Goal: Information Seeking & Learning: Learn about a topic

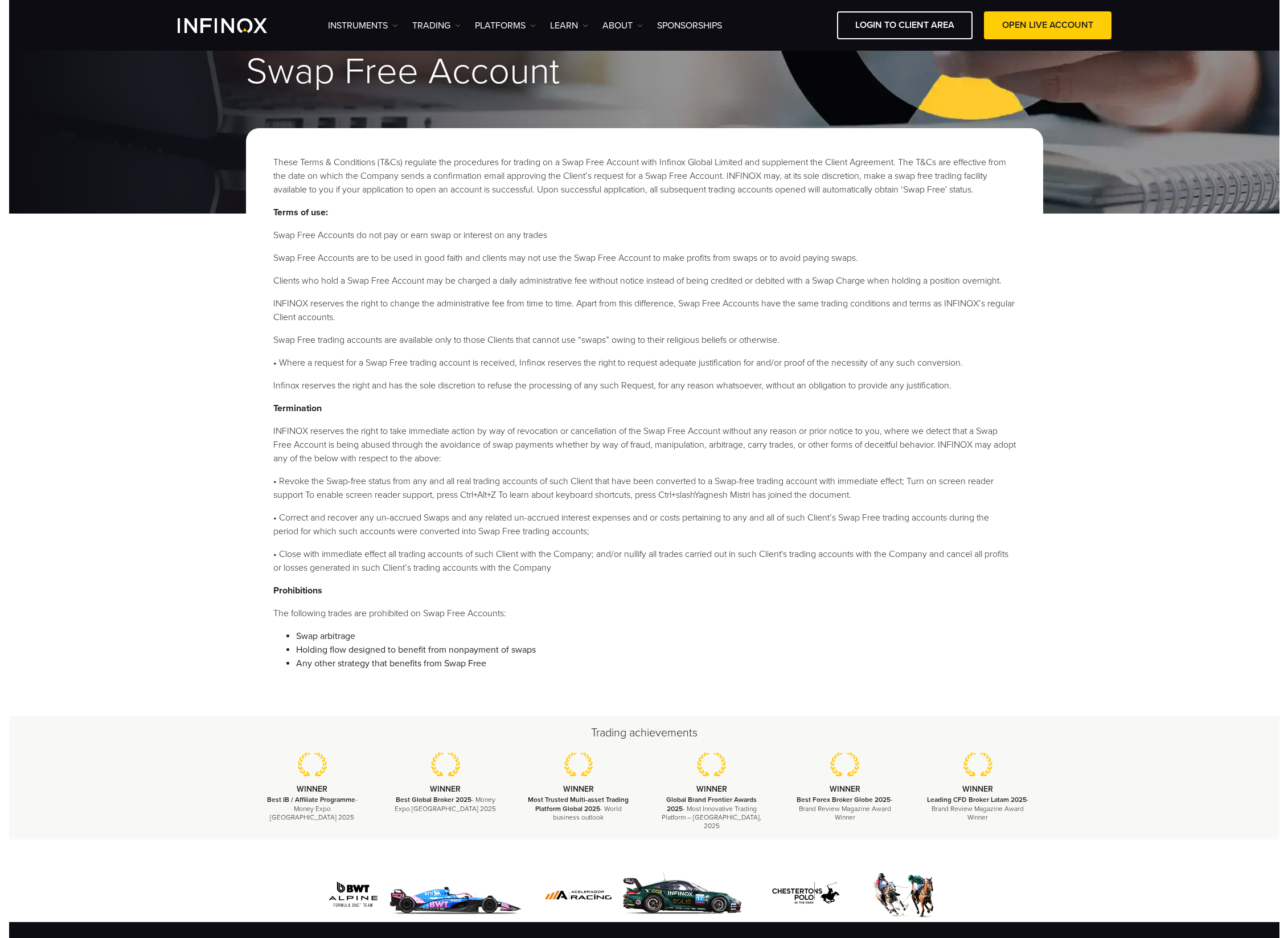
scroll to position [34, 0]
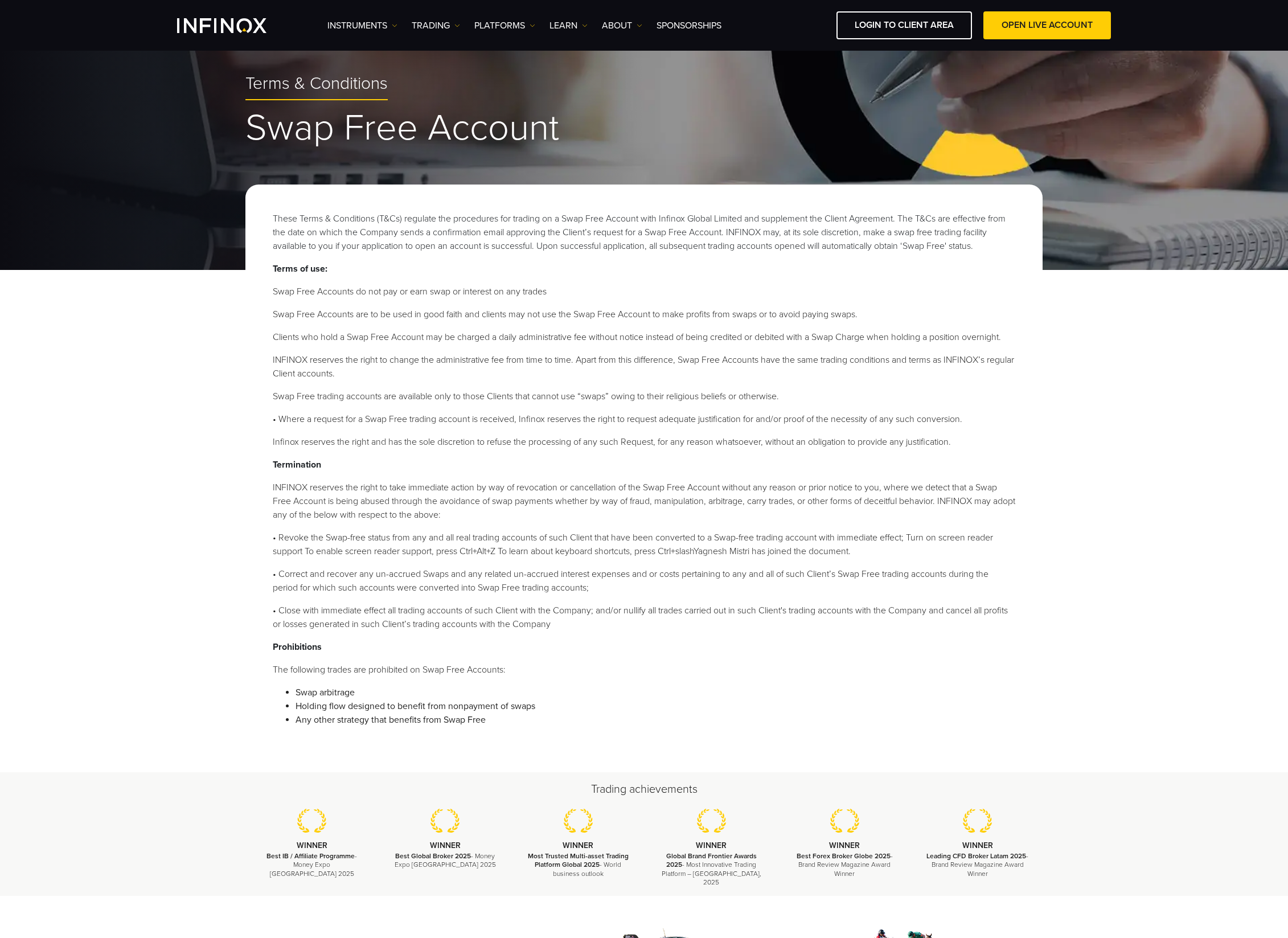
click at [916, 409] on ol "Swap Free Accounts do not pay or earn swap or interest on any trades Swap Free …" at bounding box center [644, 366] width 743 height 164
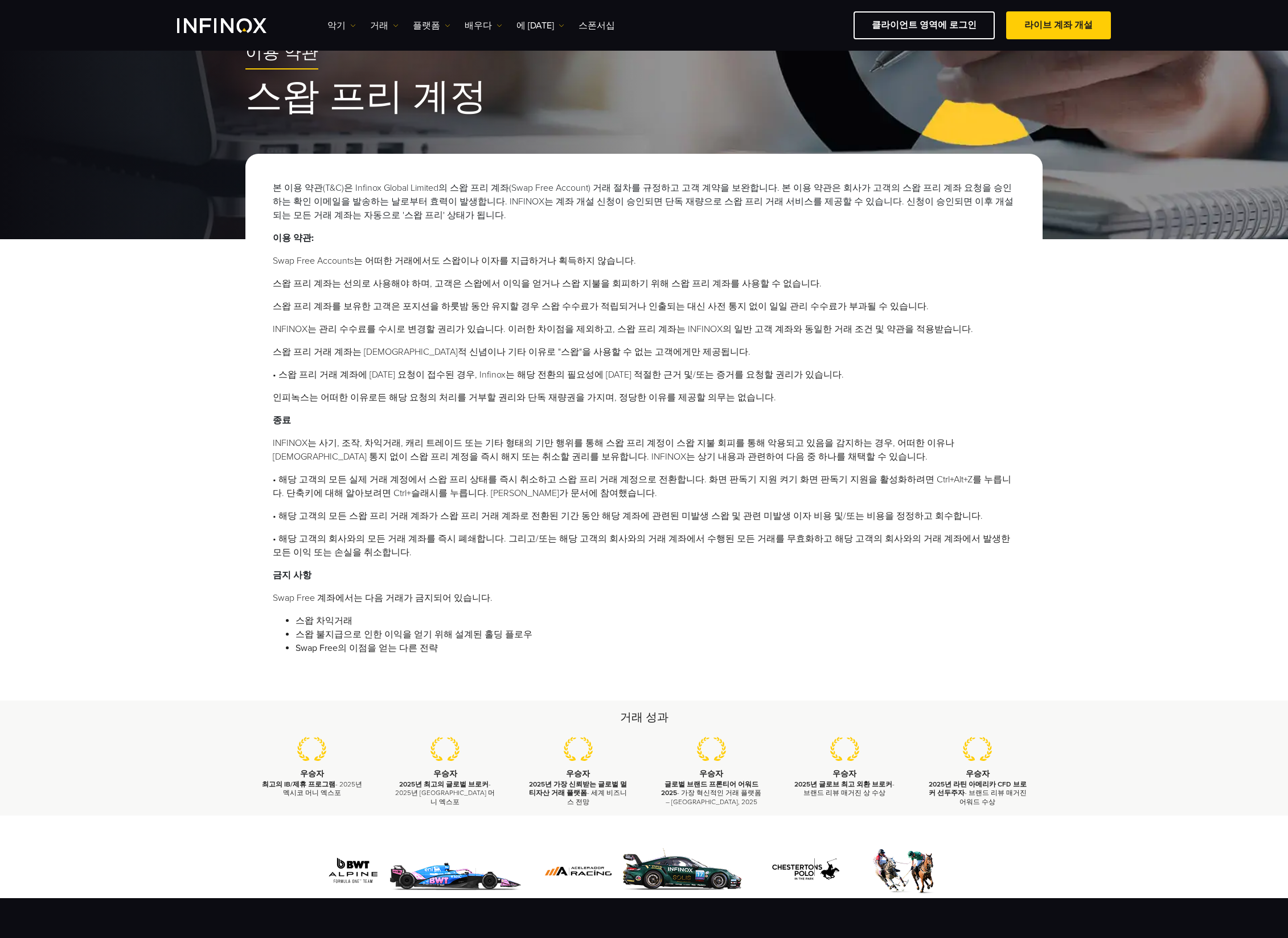
scroll to position [0, 0]
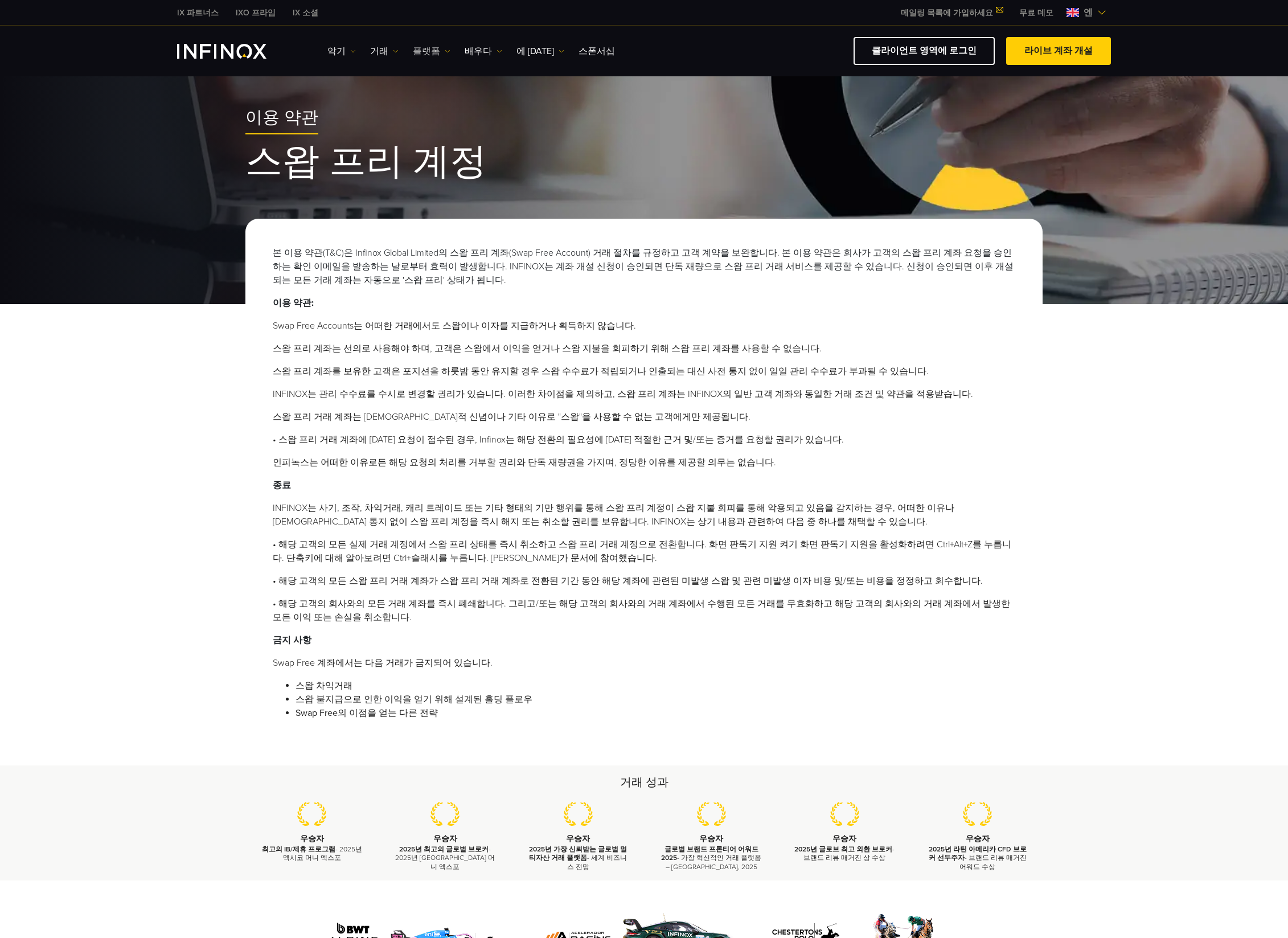
click at [440, 56] on link "플랫폼" at bounding box center [432, 51] width 38 height 13
click at [473, 53] on font "배우다" at bounding box center [478, 51] width 28 height 12
click at [946, 391] on li "INFINOX는 관리 수수료를 수시로 변경할 권리가 있습니다. 이러한 차이점을 제외하고, 스왑 프리 계좌는 INFINOX의 일반 고객 계좌와 …" at bounding box center [644, 393] width 743 height 13
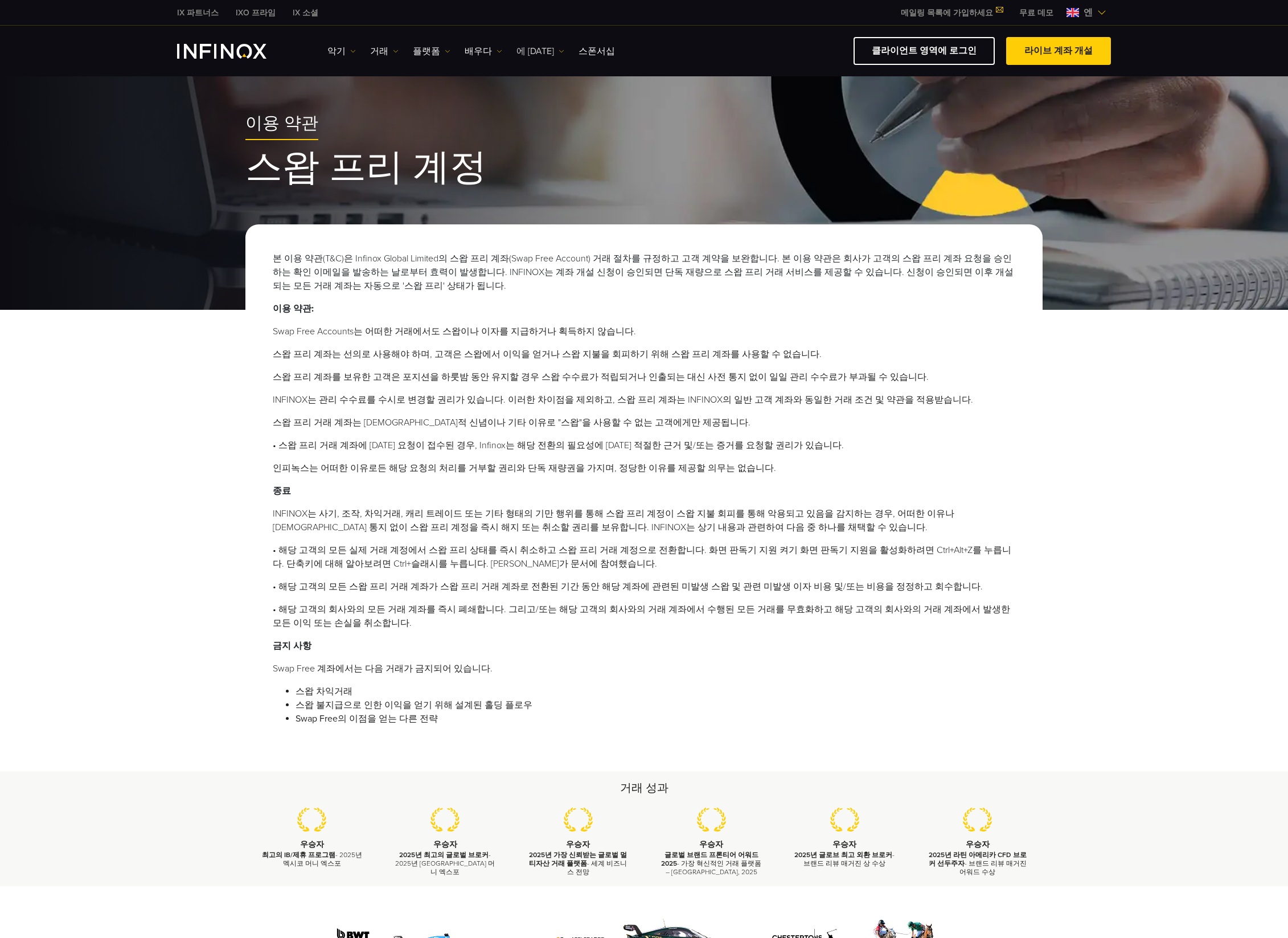
click at [517, 49] on font "에 [DATE]" at bounding box center [536, 51] width 38 height 12
click at [497, 53] on img at bounding box center [500, 51] width 5 height 5
click at [481, 135] on font "일일 분석" at bounding box center [495, 134] width 39 height 12
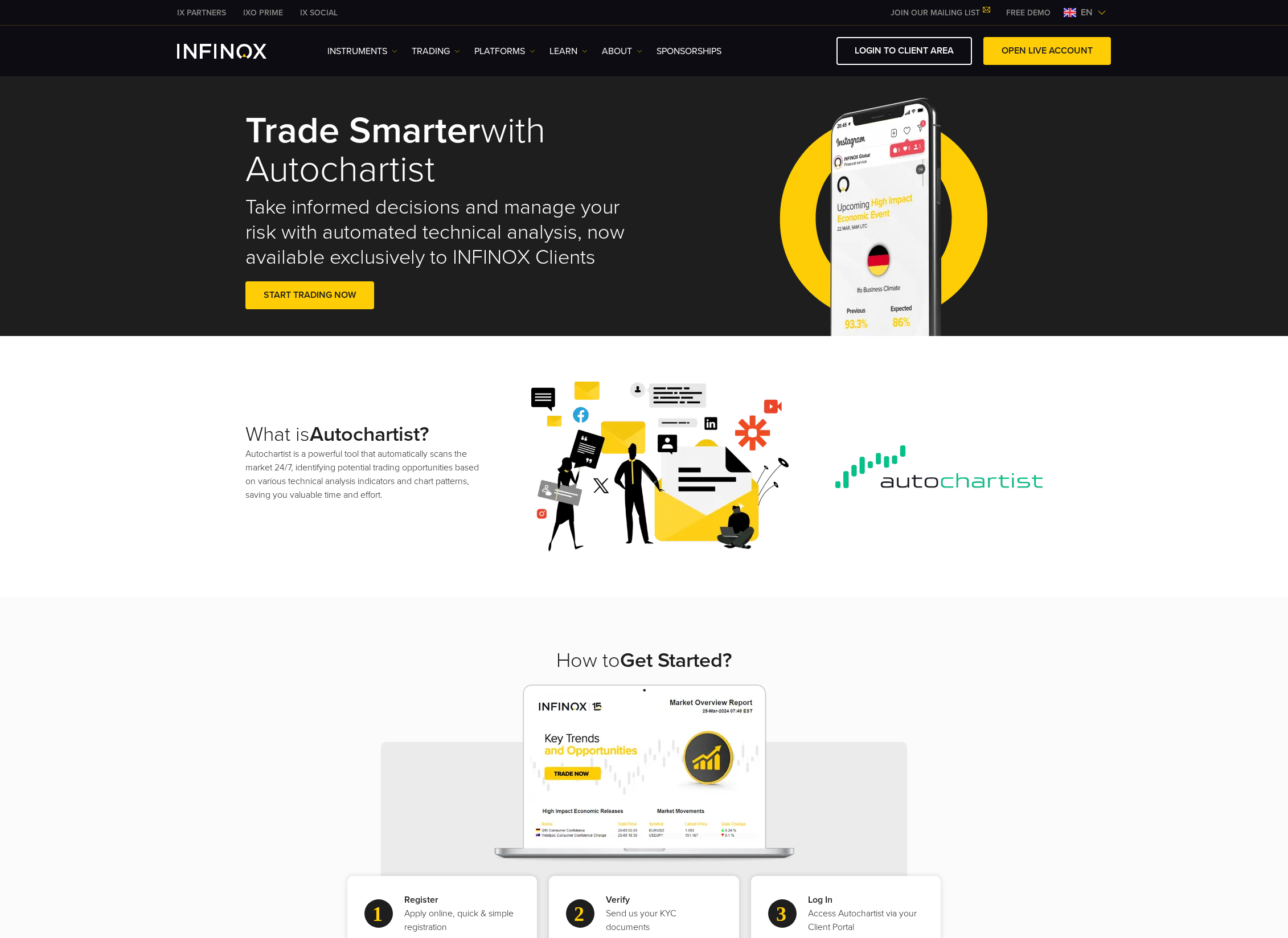
click at [1166, 744] on div "How to Get Started? Register Apply online, quick & simple registration Verify S…" at bounding box center [644, 836] width 1288 height 479
click at [982, 624] on div "How to Get Started? Register Apply online, quick & simple registration Verify S…" at bounding box center [644, 836] width 1288 height 479
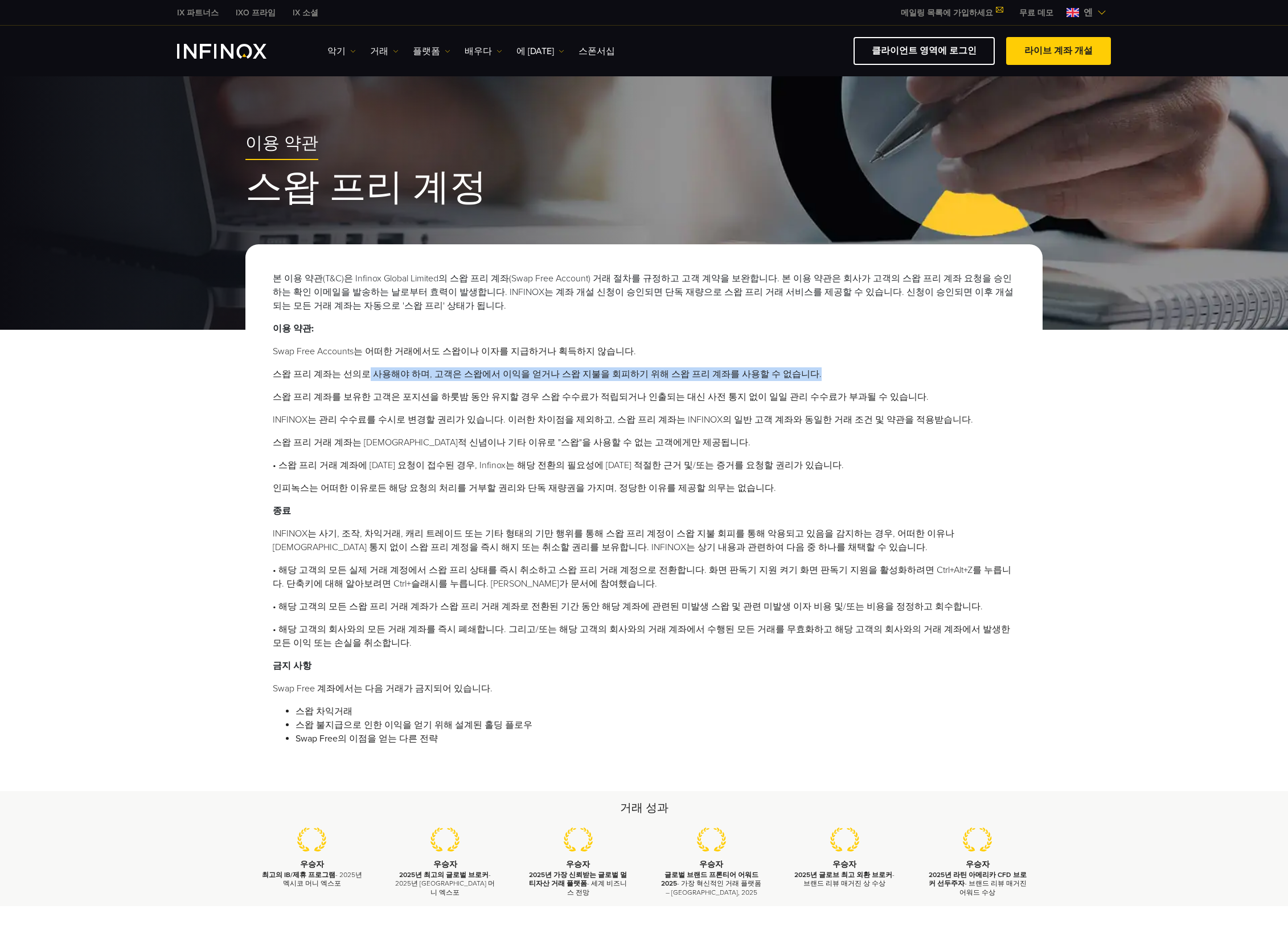
drag, startPoint x: 355, startPoint y: 374, endPoint x: 579, endPoint y: 383, distance: 224.2
click at [579, 383] on ol "Swap Free Accounts는 어떠한 거래에서도 스왑이나 이자를 지급하거나 획득하지 않습니다. 스왑 프리 계좌는 선의로 사용해야 하며, …" at bounding box center [644, 420] width 743 height 151
click at [571, 381] on div at bounding box center [571, 381] width 0 height 0
click at [800, 378] on li "스왑 프리 계좌는 선의로 사용해야 하며, 고객은 스왑에서 이익을 얻거나 스왑 지불을 회피하기 위해 스왑 프리 계좌를 사용할 수 없습니다." at bounding box center [644, 374] width 743 height 13
drag, startPoint x: 355, startPoint y: 420, endPoint x: 734, endPoint y: 424, distance: 379.0
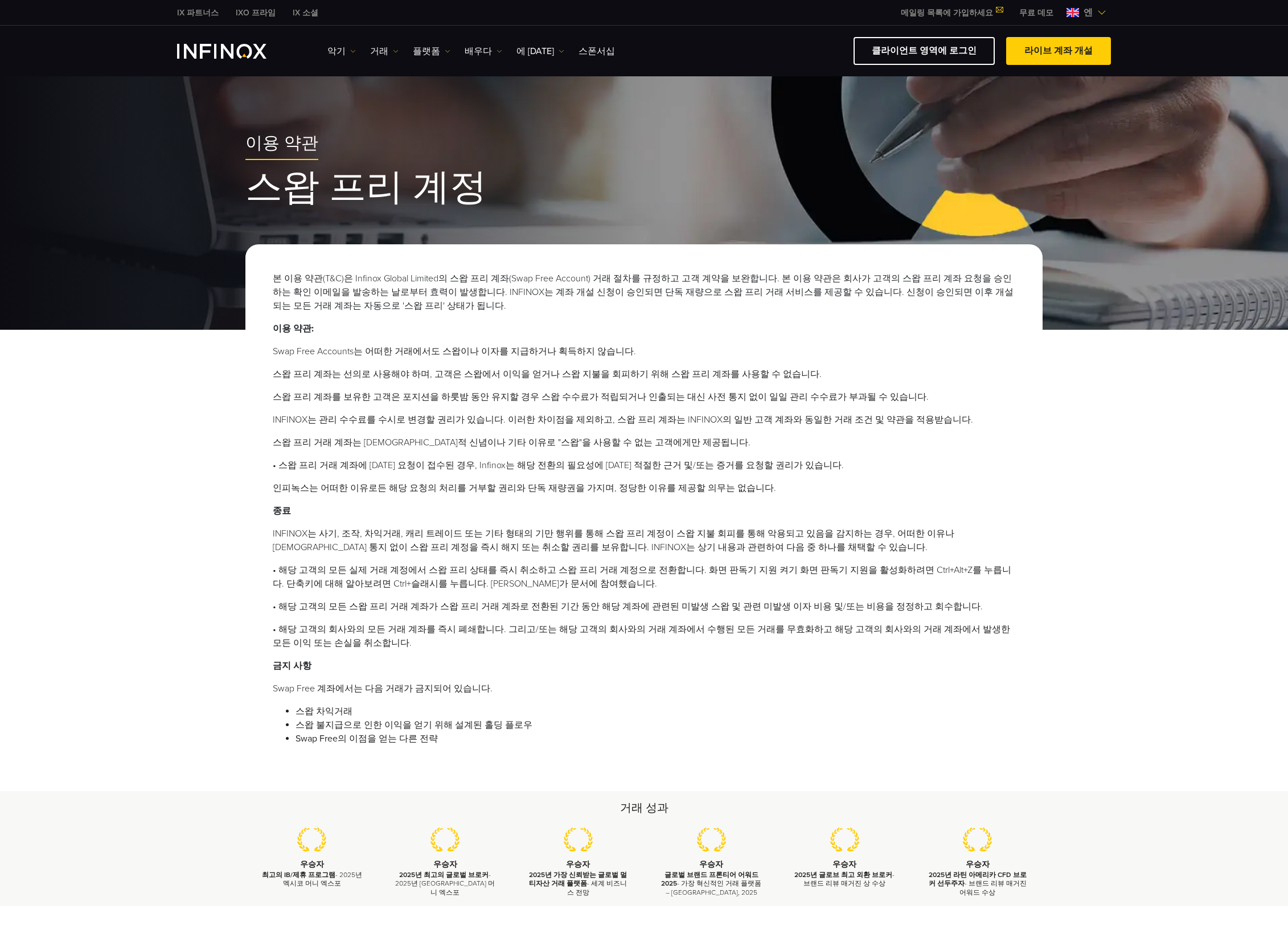
click at [689, 423] on font "INFINOX는 관리 수수료를 수시로 변경할 권리가 있습니다. 이러한 차이점을 제외하고, 스왑 프리 계좌는 INFINOX의 일반 고객 계좌와 …" at bounding box center [623, 419] width 700 height 12
drag, startPoint x: 785, startPoint y: 420, endPoint x: 635, endPoint y: 420, distance: 150.0
click at [635, 420] on font "INFINOX는 관리 수수료를 수시로 변경할 권리가 있습니다. 이러한 차이점을 제외하고, 스왑 프리 계좌는 INFINOX의 일반 고객 계좌와 …" at bounding box center [623, 419] width 700 height 12
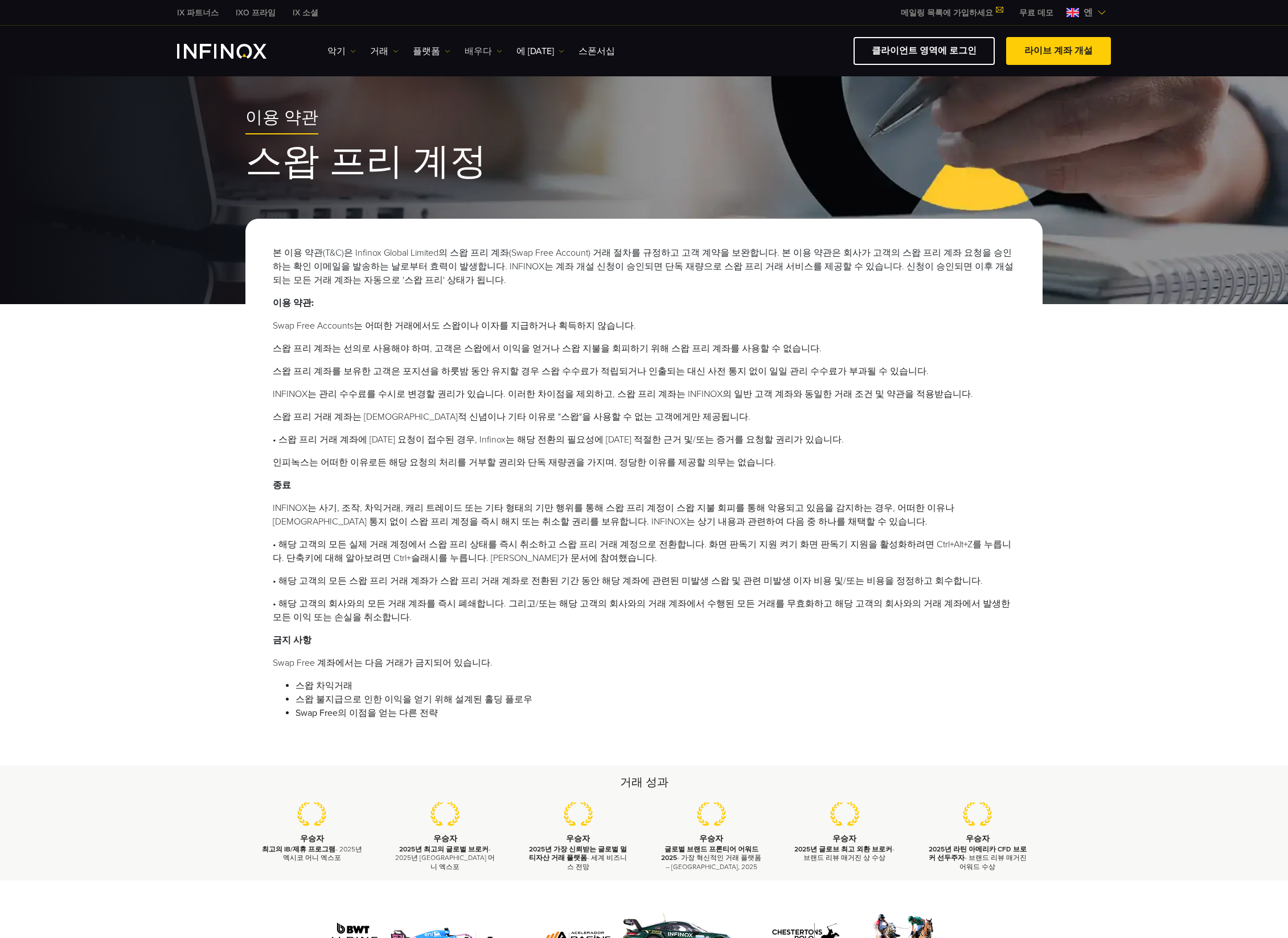
click at [466, 46] on font "배우다" at bounding box center [478, 51] width 28 height 12
click at [1197, 526] on div "이용 약관 스왑 프리 계정 본 이용 약관(T&C)은 Infinox Global Limited의 스왑 프리 계좌(Swap Free Account…" at bounding box center [644, 409] width 1288 height 715
